Goal: Navigation & Orientation: Go to known website

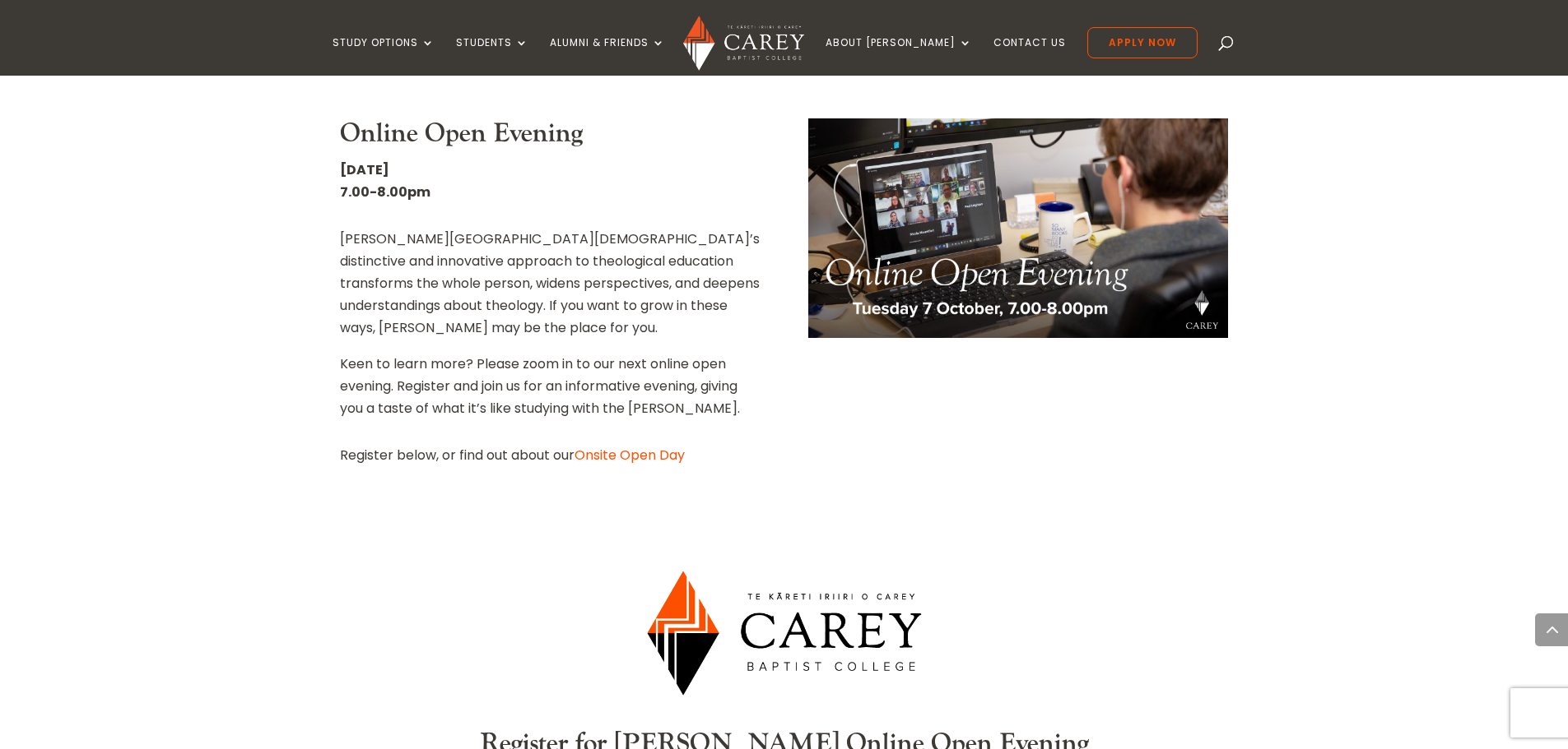
scroll to position [1692, 0]
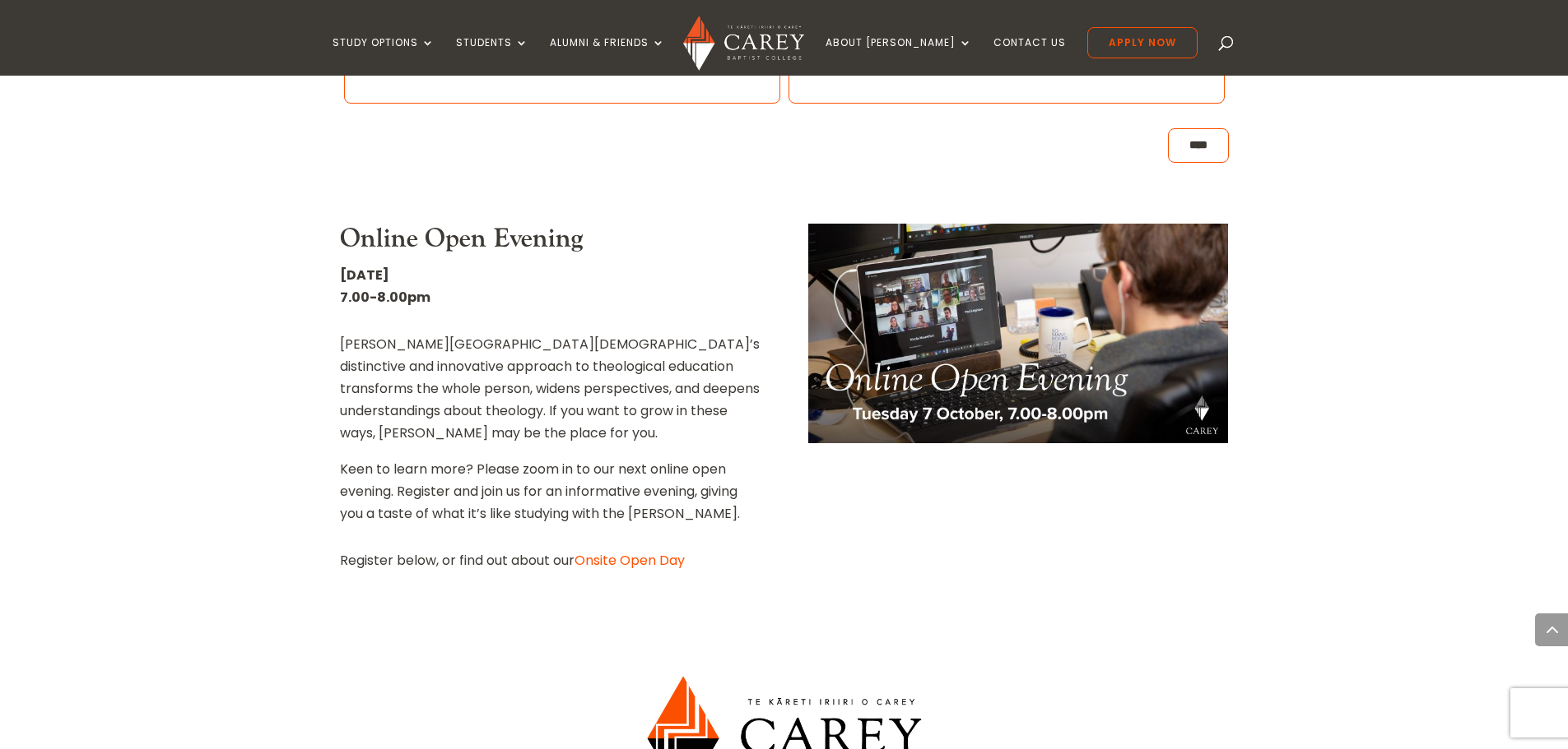
click at [920, 305] on img at bounding box center [1018, 334] width 419 height 219
drag, startPoint x: 920, startPoint y: 305, endPoint x: 1317, endPoint y: 345, distance: 399.0
click at [1317, 345] on div "Home » About Carey » Carey Events » Open Day Haere mai! From Cape Reinga to Rak…" at bounding box center [784, 132] width 1568 height 2761
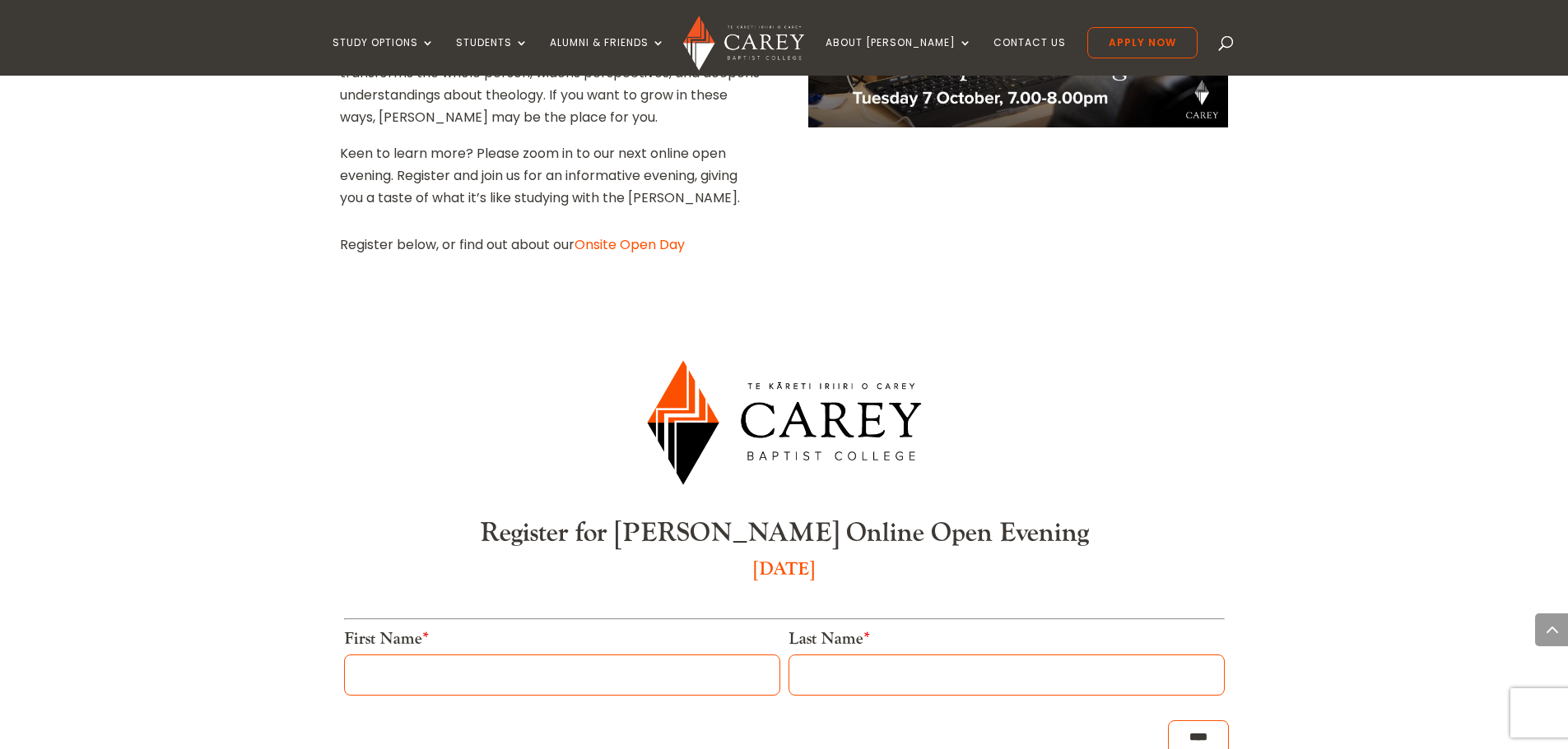
scroll to position [1775, 0]
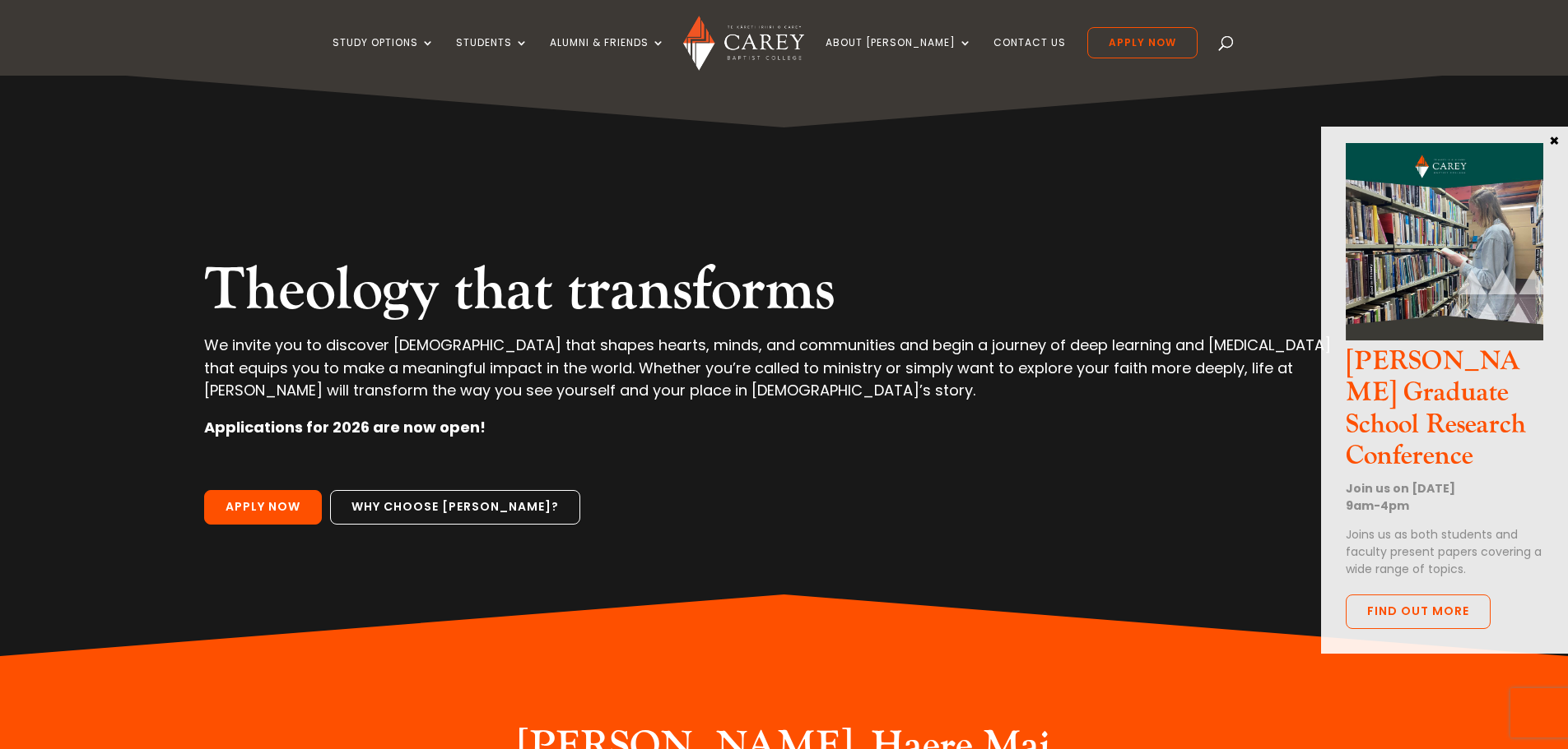
click at [1552, 142] on button "×" at bounding box center [1553, 139] width 16 height 14
